Goal: Find specific page/section: Locate a particular part of the current website

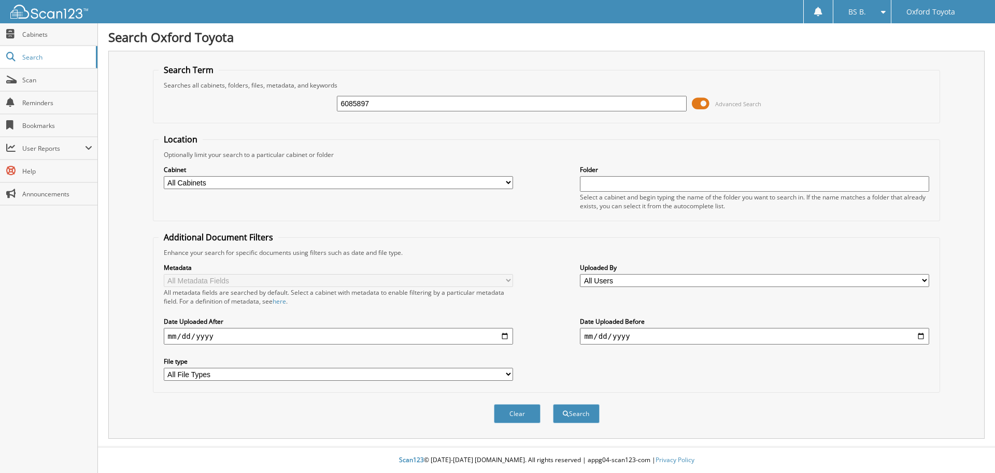
type input "6085897"
click at [553, 404] on button "Search" at bounding box center [576, 413] width 47 height 19
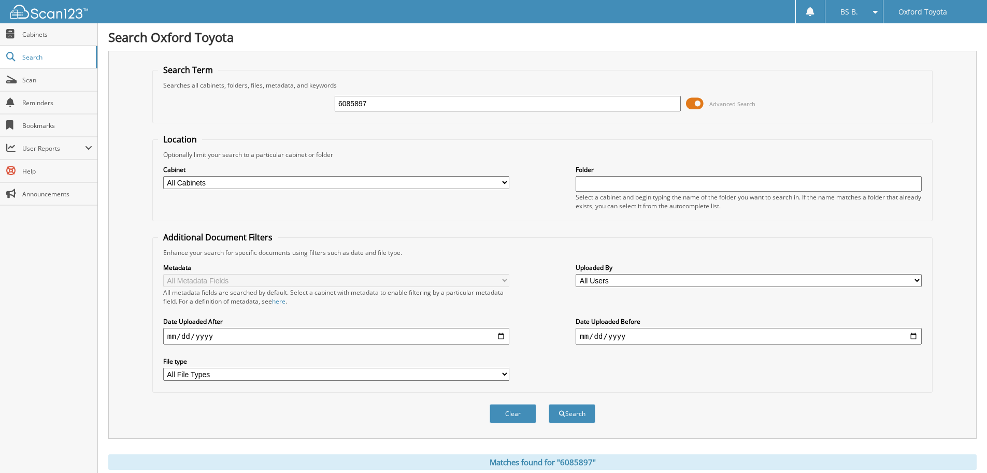
click at [700, 103] on span at bounding box center [695, 104] width 18 height 16
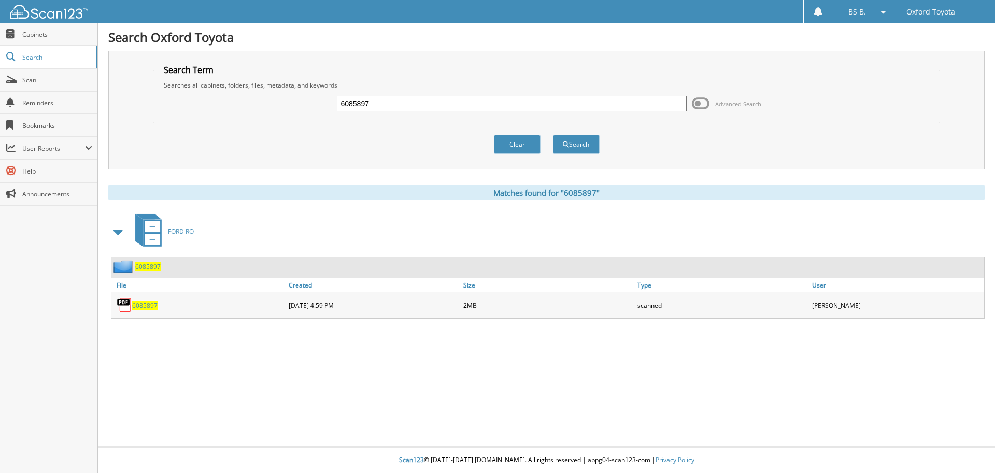
click at [152, 309] on span "6085897" at bounding box center [144, 305] width 25 height 9
click at [139, 306] on span "6085897" at bounding box center [144, 305] width 25 height 9
